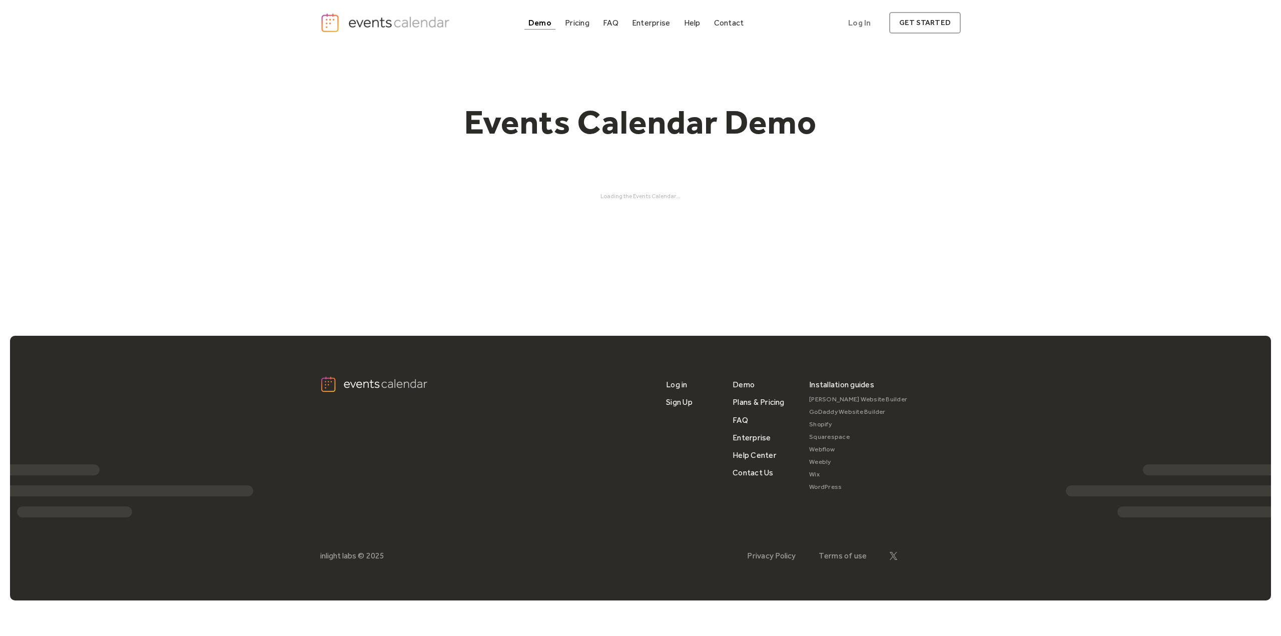
click at [829, 212] on div "Events Calendar Demo Loading the Events Calendar..." at bounding box center [640, 151] width 640 height 210
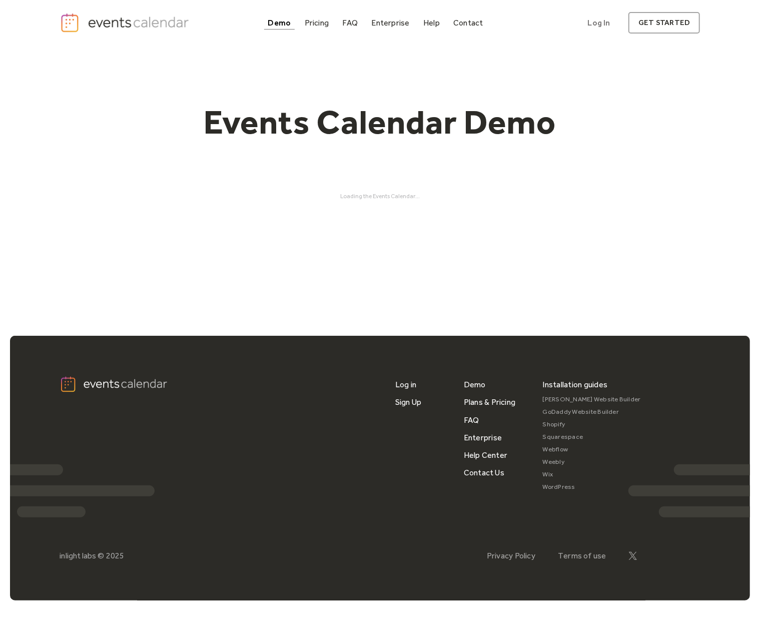
click at [167, 164] on div "Events Calendar Demo Loading the Events Calendar..." at bounding box center [380, 151] width 640 height 210
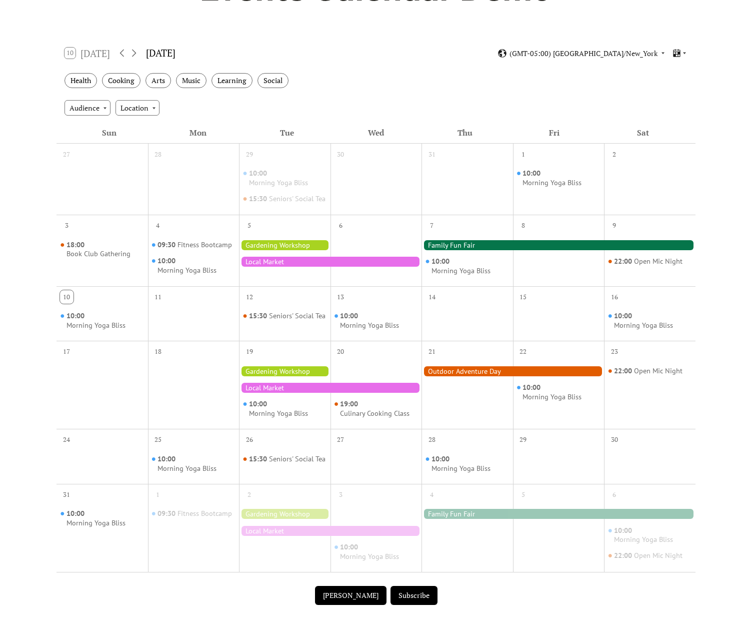
scroll to position [150, 0]
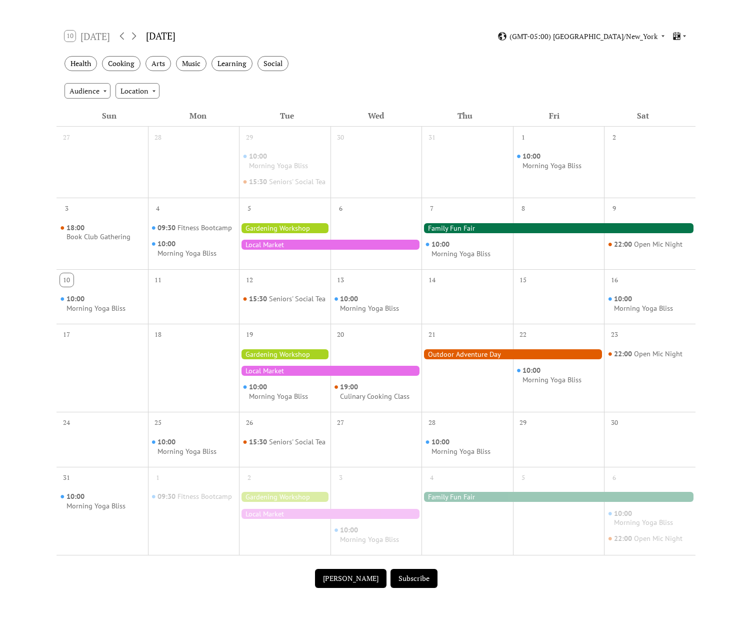
click at [480, 359] on div at bounding box center [513, 354] width 183 height 10
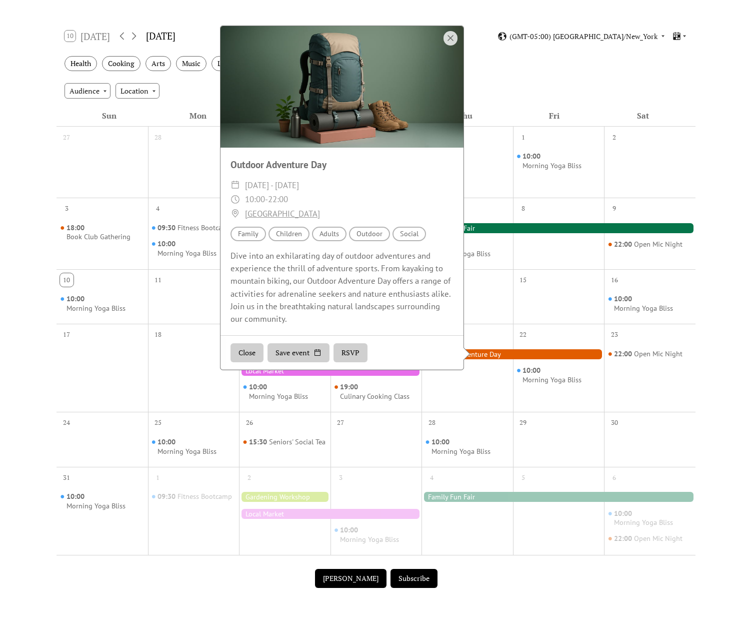
click at [478, 244] on div "10:00 Morning Yoga Bliss" at bounding box center [468, 241] width 92 height 48
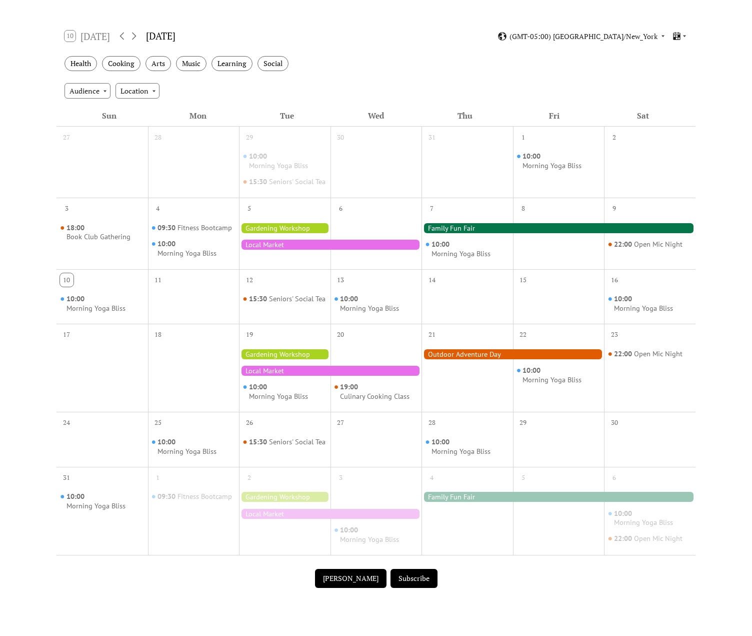
click at [475, 233] on div at bounding box center [559, 228] width 274 height 10
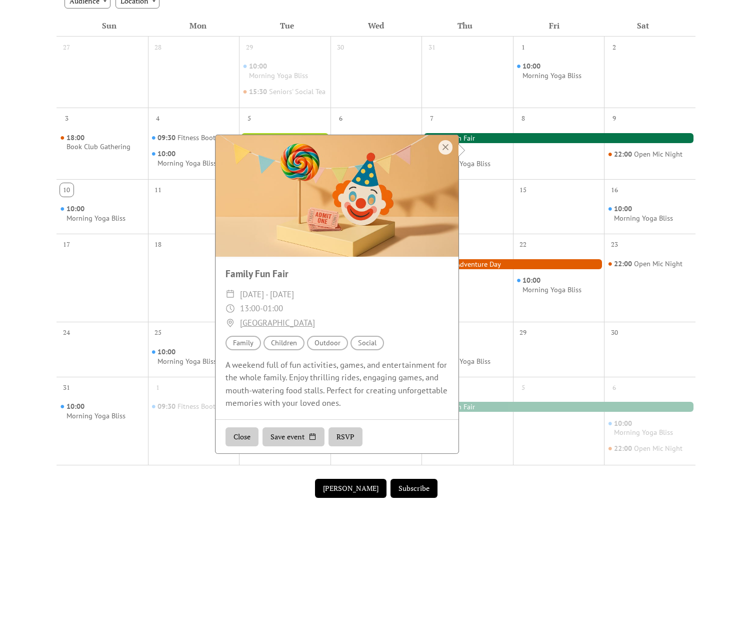
scroll to position [0, 0]
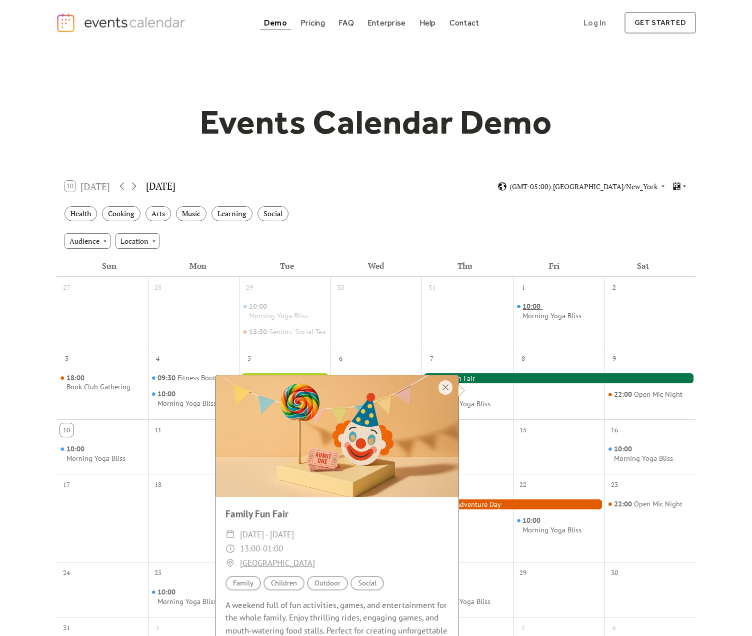
click at [563, 315] on div "Morning Yoga Bliss" at bounding box center [552, 316] width 59 height 10
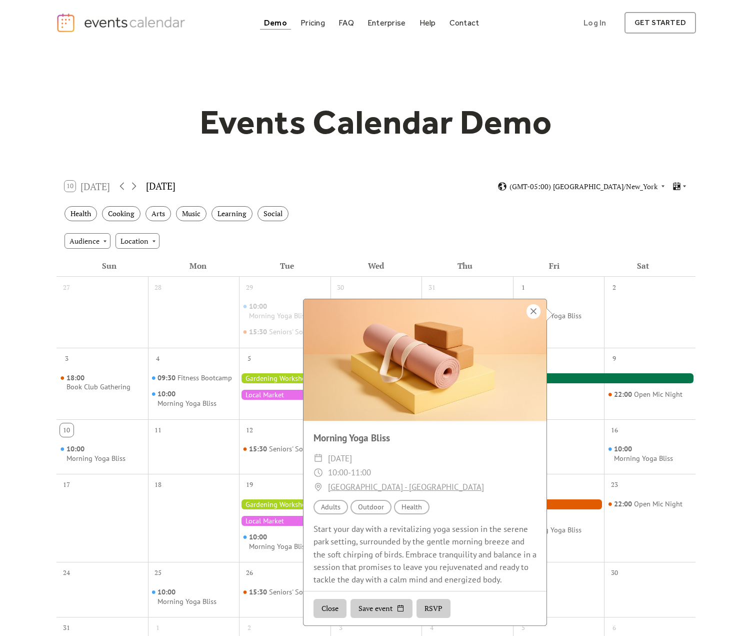
click at [536, 307] on div at bounding box center [534, 311] width 14 height 15
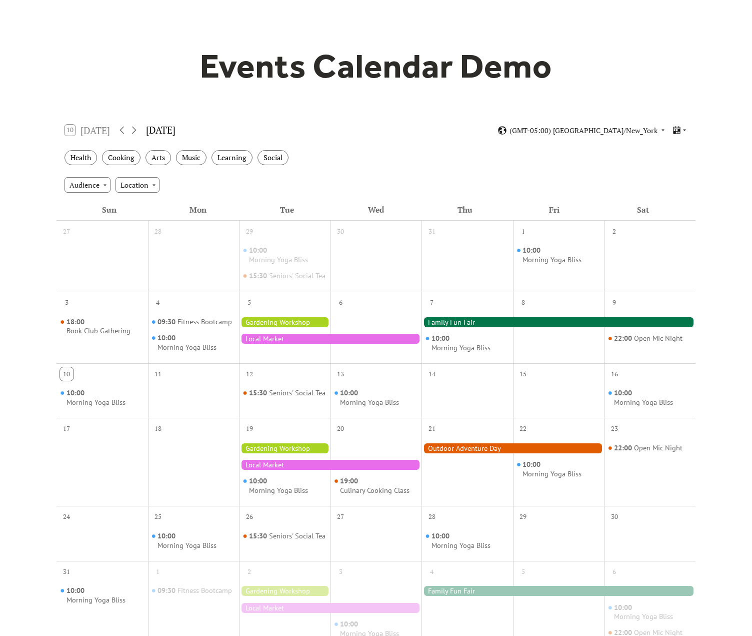
scroll to position [150, 0]
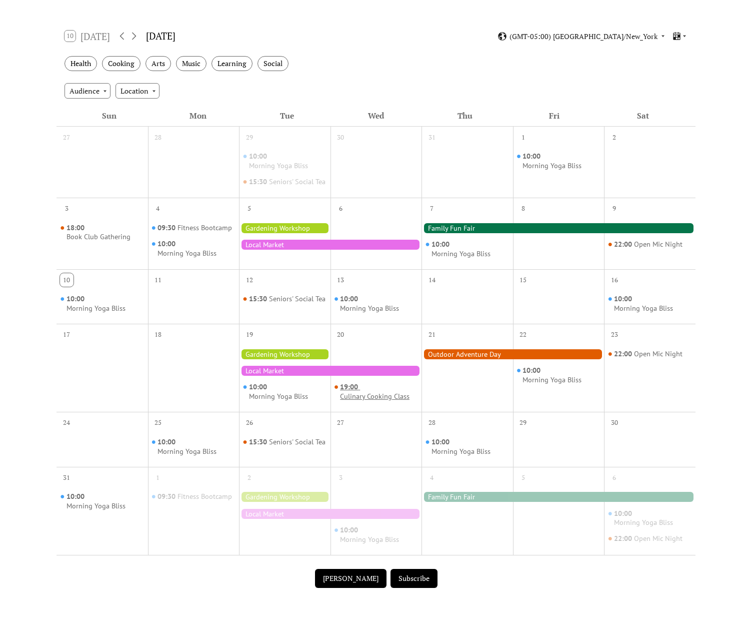
click at [391, 401] on div "Culinary Cooking Class" at bounding box center [375, 397] width 70 height 10
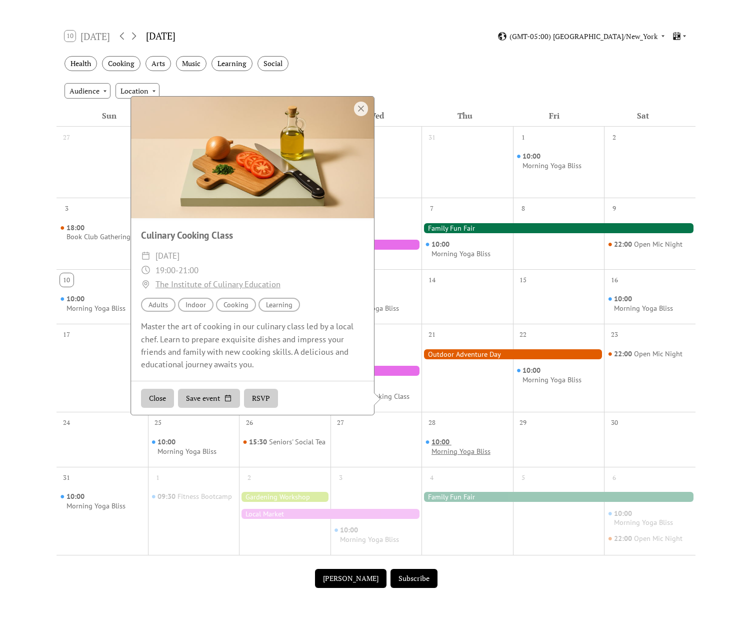
click at [450, 447] on span "10:00" at bounding box center [442, 442] width 20 height 10
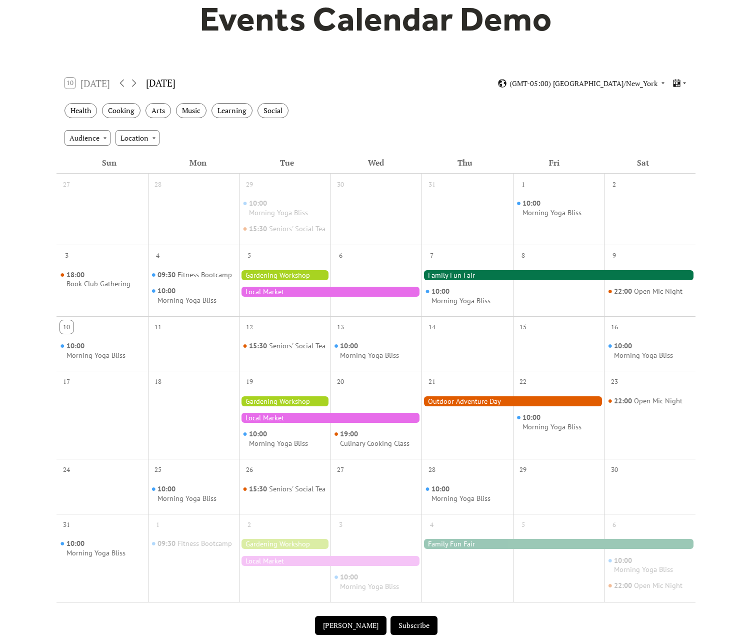
scroll to position [100, 0]
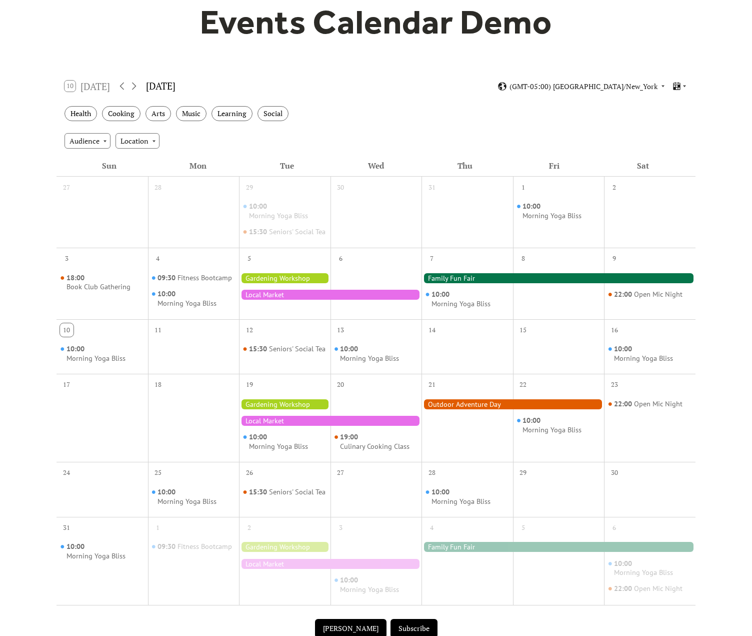
click at [555, 229] on div "10:00 Morning Yoga Bliss" at bounding box center [559, 220] width 92 height 48
click at [554, 217] on div "Morning Yoga Bliss" at bounding box center [552, 216] width 59 height 10
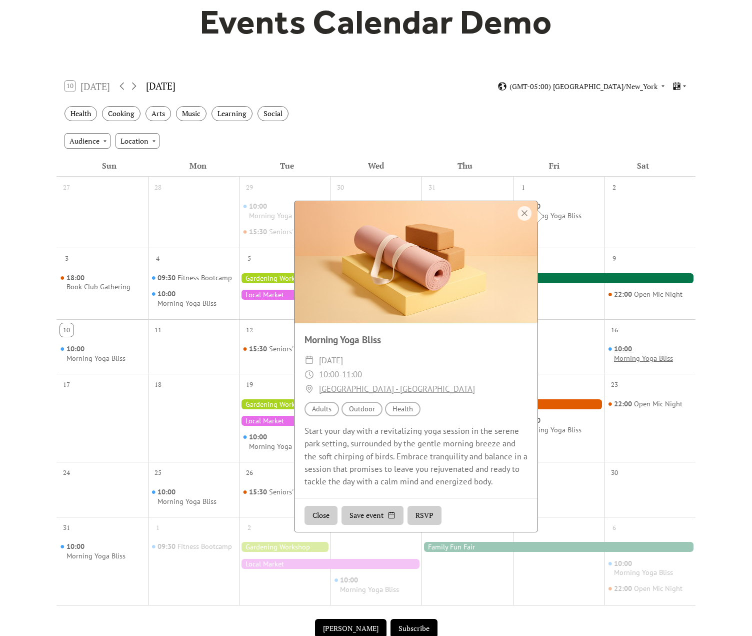
click at [643, 361] on div "10:00 Morning Yoga Bliss" at bounding box center [653, 353] width 78 height 19
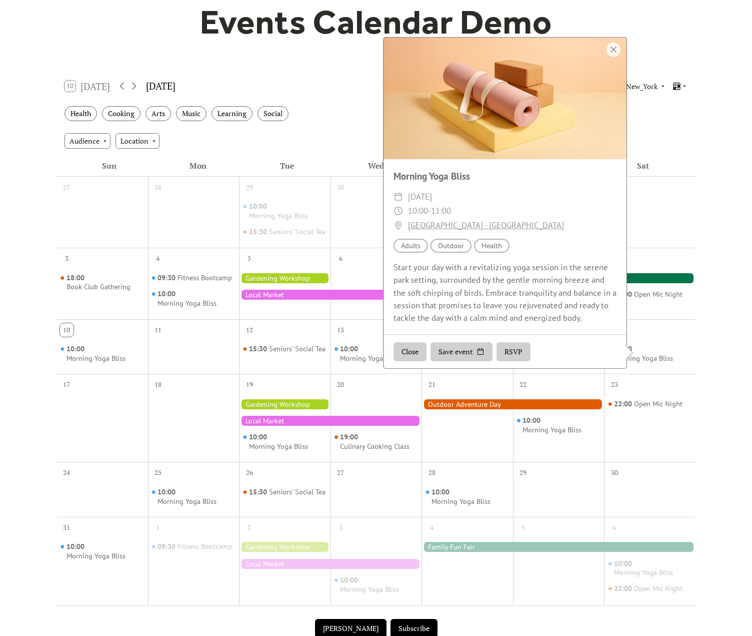
click at [470, 287] on div "Start your day with a revitalizing yoga session in the serene park setting, sur…" at bounding box center [505, 292] width 243 height 63
click at [604, 63] on div at bounding box center [505, 99] width 243 height 122
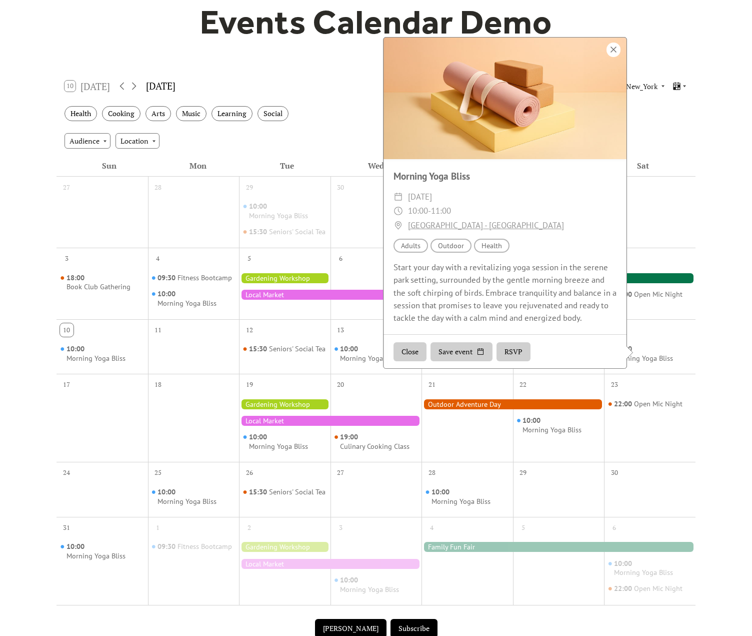
click at [614, 57] on div at bounding box center [614, 50] width 14 height 15
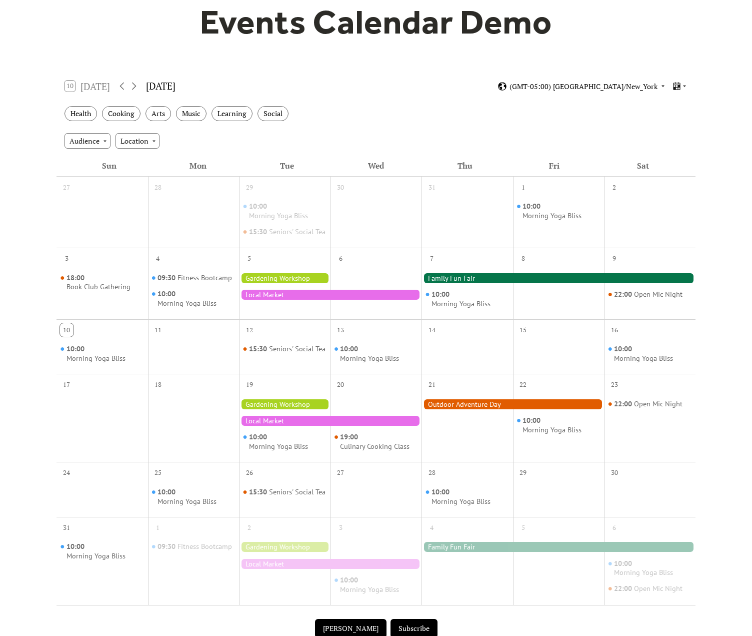
click at [622, 83] on span "(GMT-05:00) [GEOGRAPHIC_DATA]/New_York" at bounding box center [584, 86] width 148 height 7
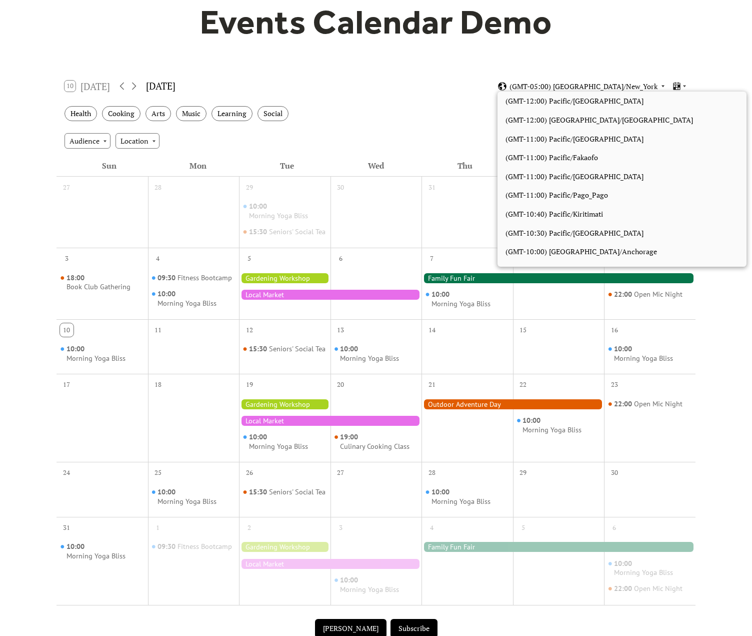
scroll to position [846, 0]
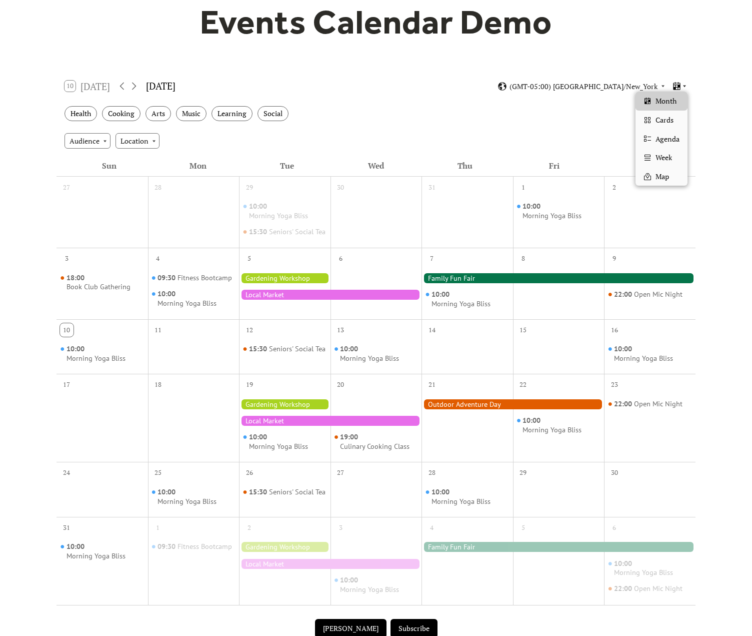
click at [673, 83] on icon at bounding box center [677, 87] width 10 height 10
click at [673, 112] on div "Cards" at bounding box center [662, 120] width 52 height 19
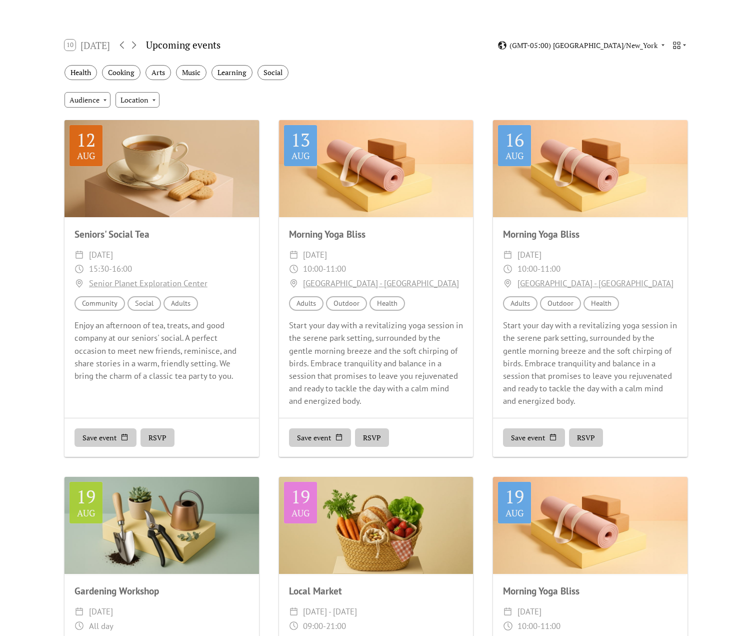
scroll to position [50, 0]
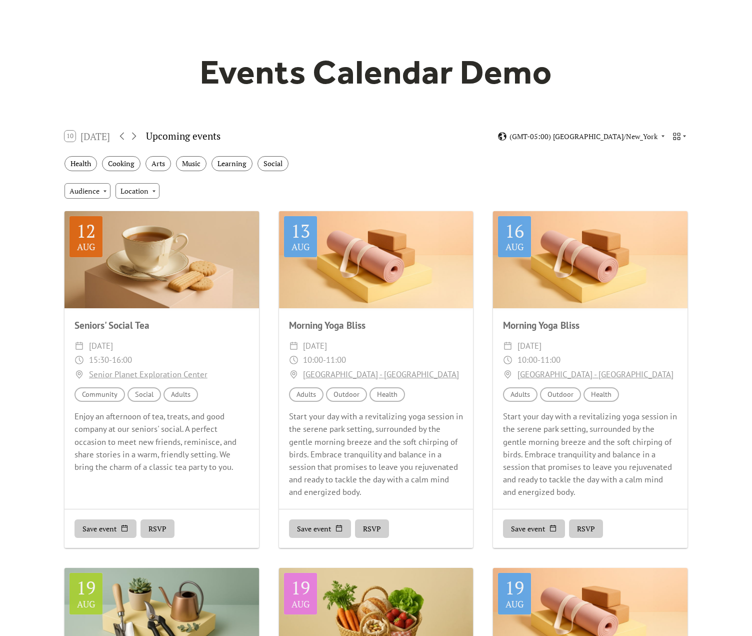
click at [84, 137] on div "10 Today" at bounding box center [88, 136] width 46 height 11
click at [91, 133] on div "10 Today" at bounding box center [88, 136] width 46 height 11
click at [98, 137] on div "10 Today" at bounding box center [88, 136] width 46 height 11
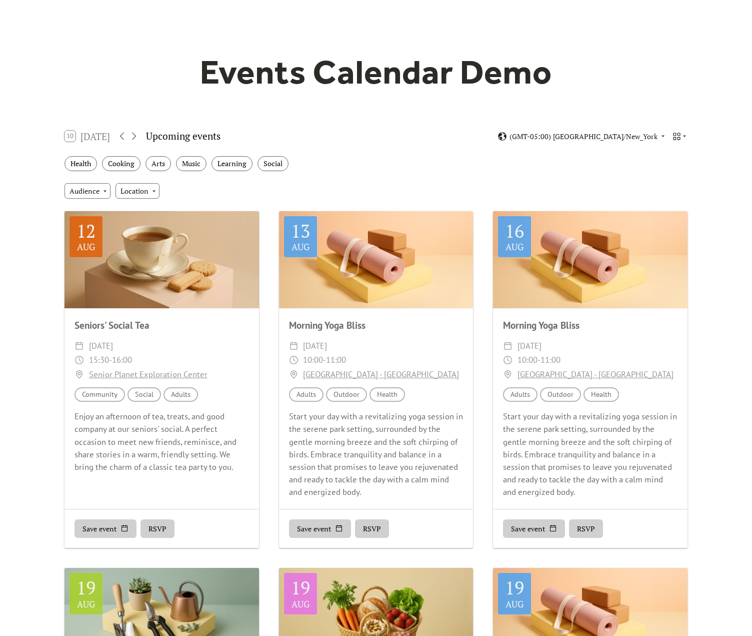
click at [98, 137] on div "10 Today" at bounding box center [88, 136] width 46 height 11
click at [136, 133] on icon at bounding box center [134, 136] width 12 height 12
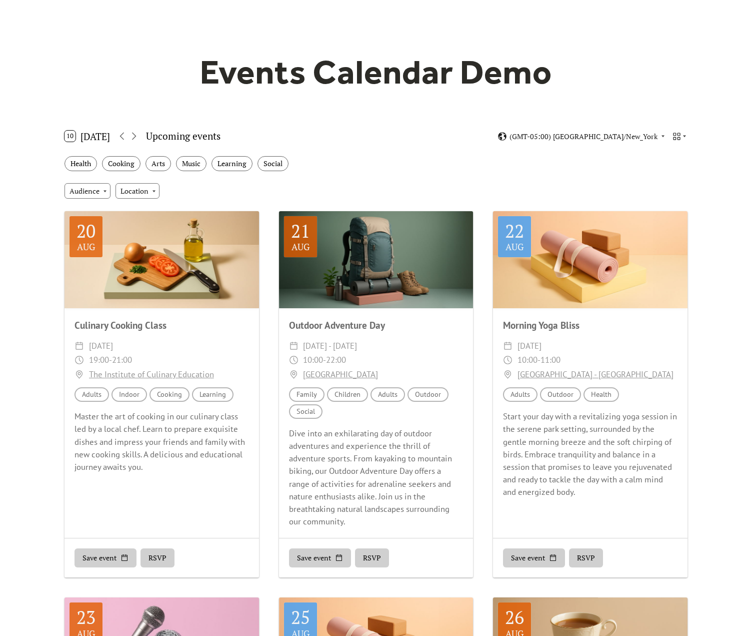
click at [95, 136] on button "10 Today" at bounding box center [87, 136] width 53 height 16
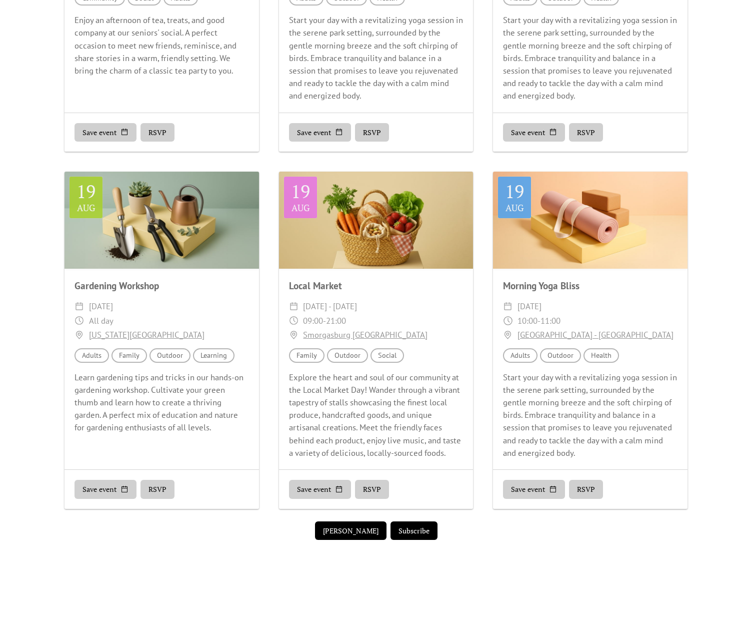
scroll to position [0, 0]
